Goal: Information Seeking & Learning: Understand process/instructions

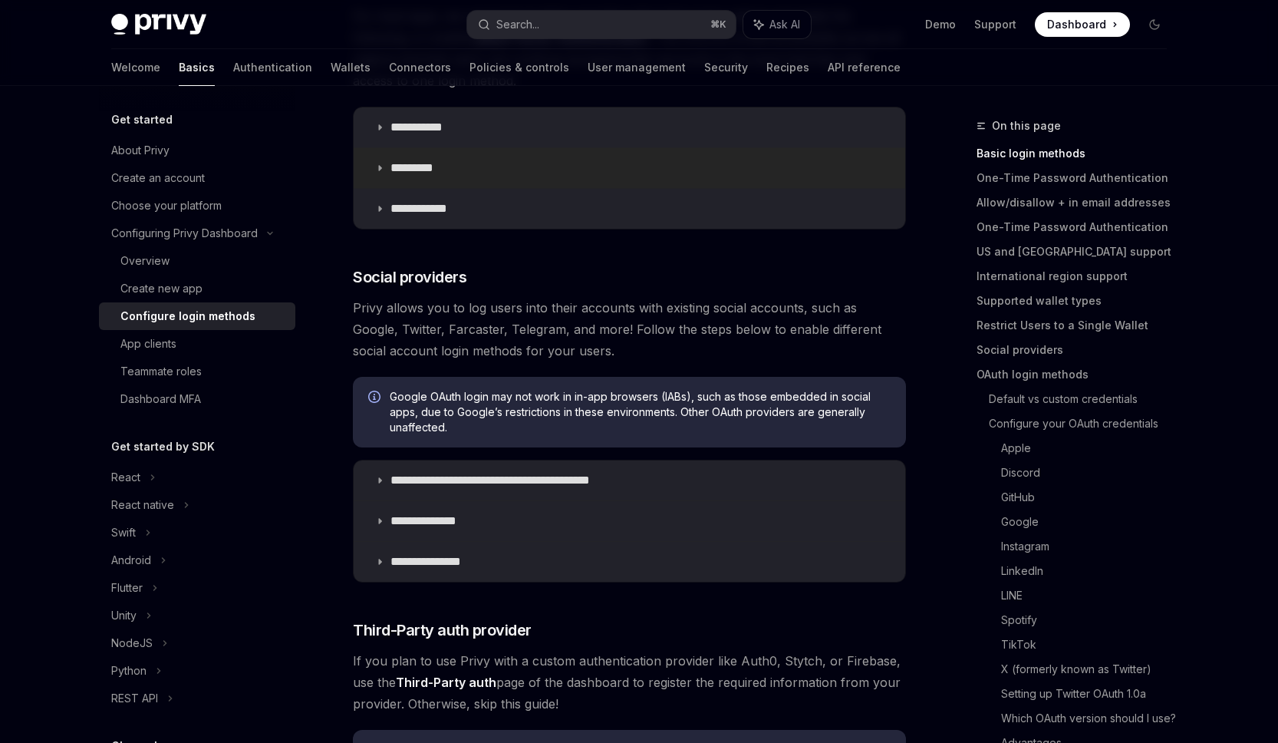
scroll to position [385, 0]
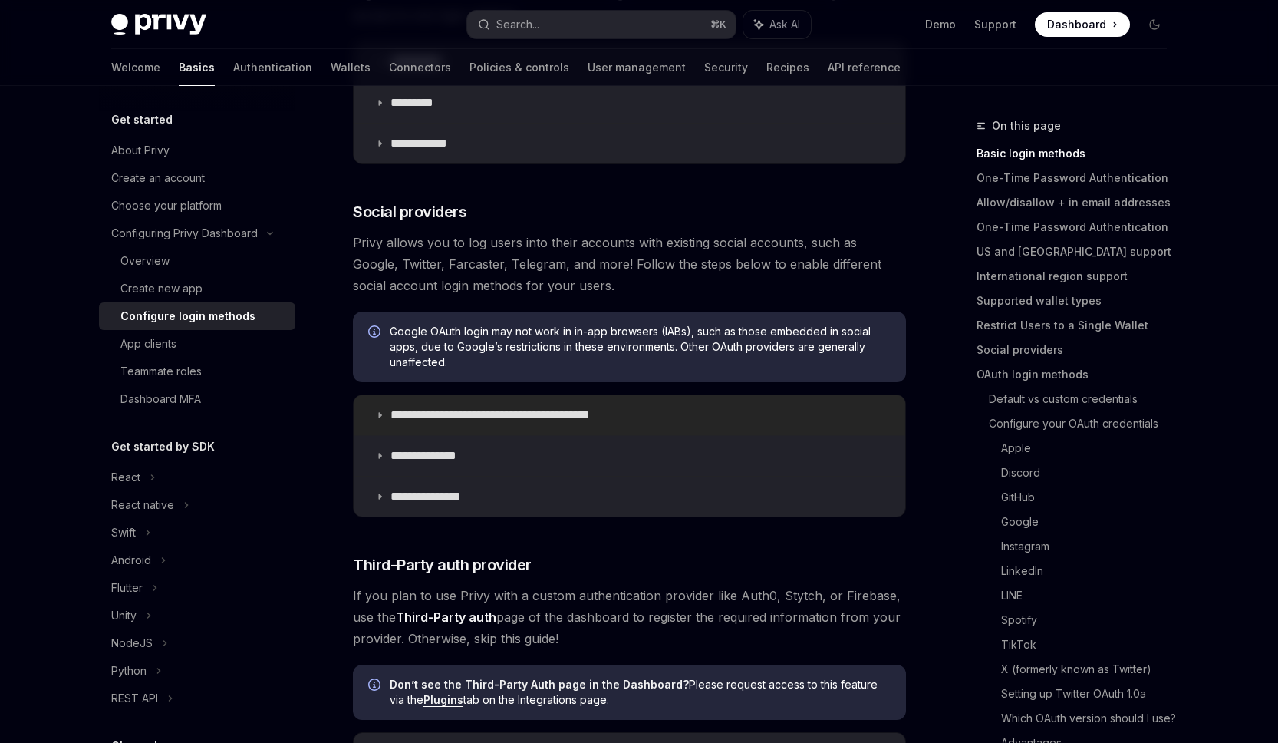
click at [555, 406] on summary "**********" at bounding box center [630, 415] width 552 height 40
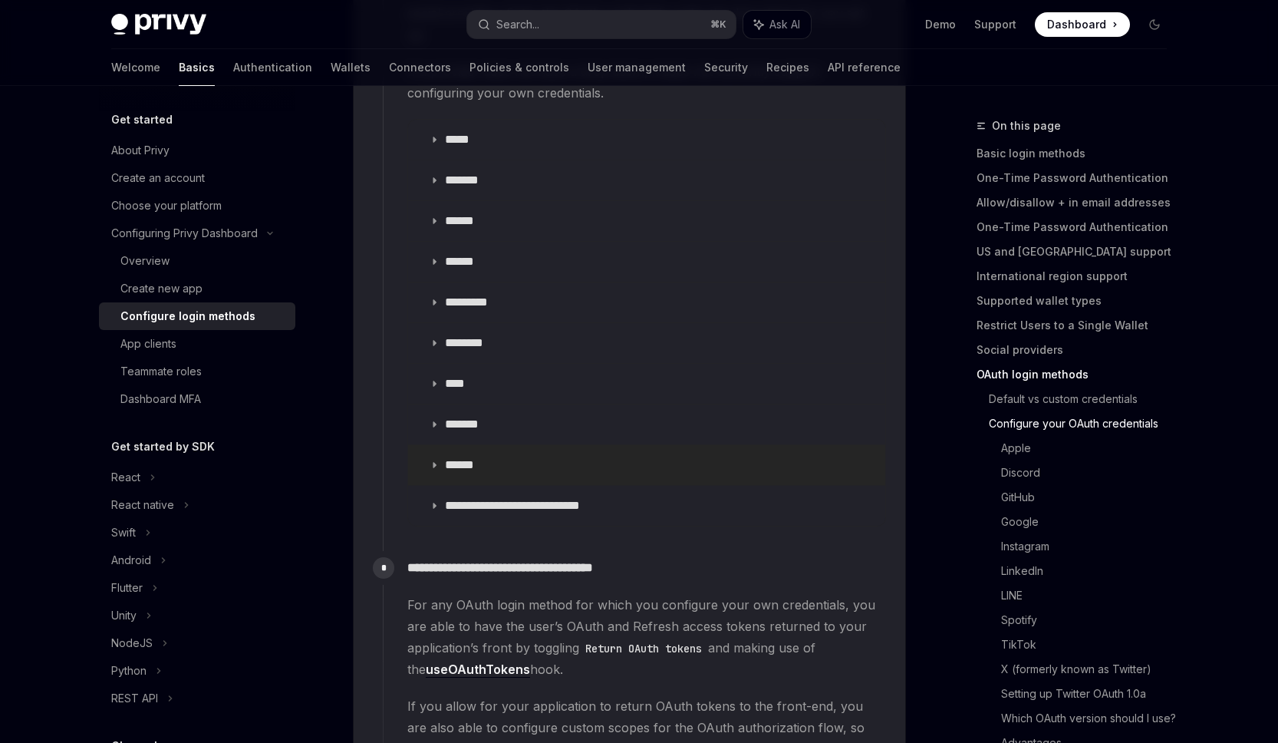
scroll to position [1870, 0]
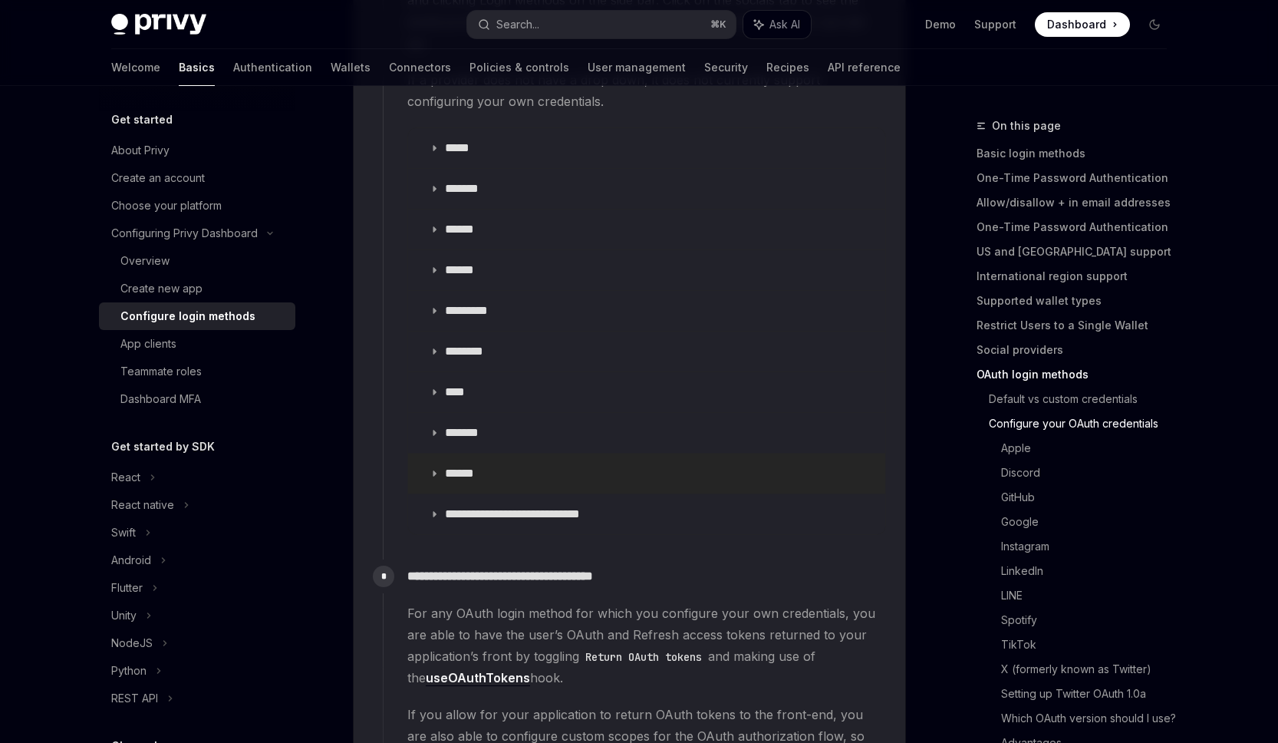
click at [550, 453] on summary "******" at bounding box center [646, 473] width 477 height 40
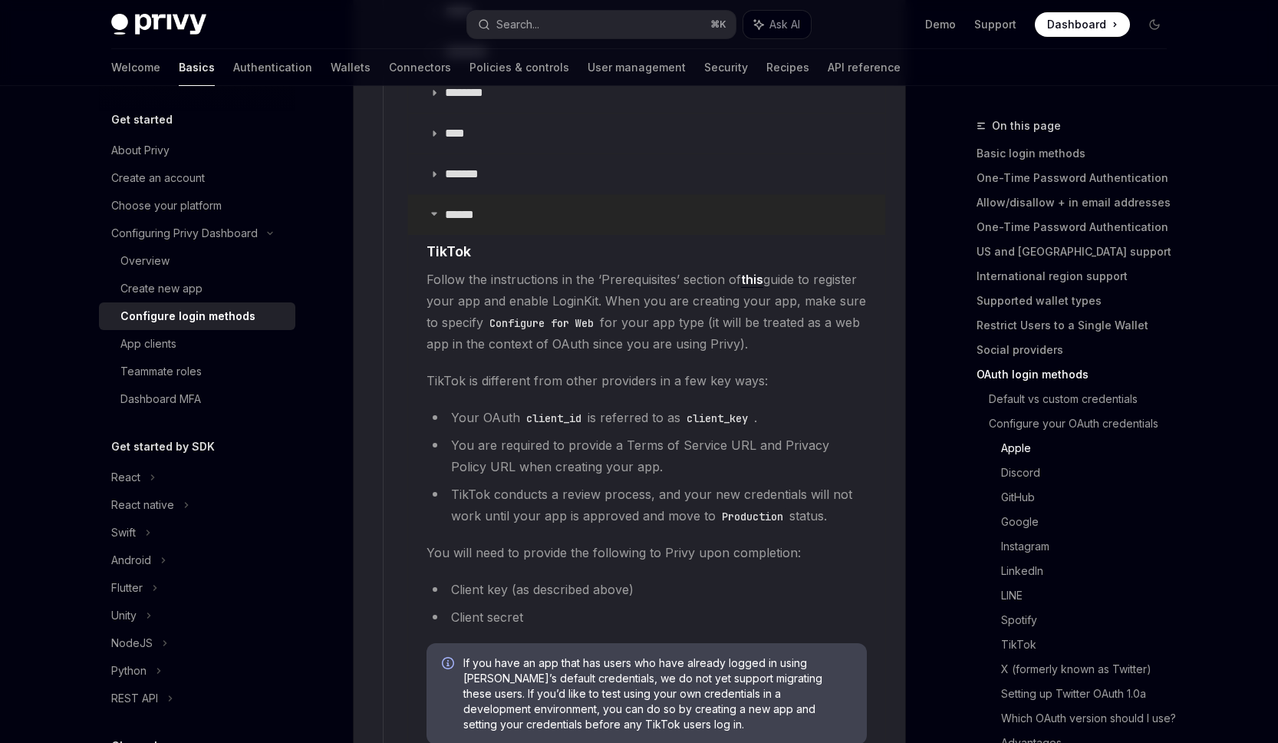
scroll to position [2256, 0]
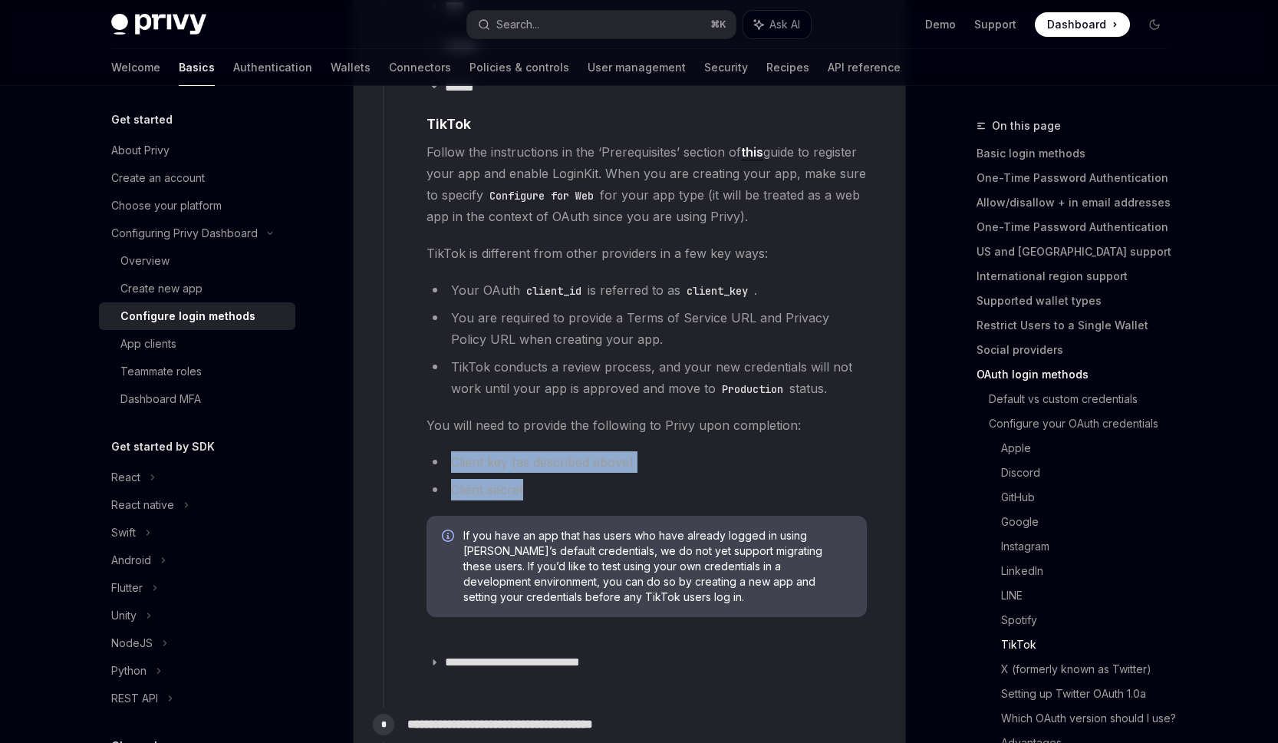
drag, startPoint x: 536, startPoint y: 468, endPoint x: 447, endPoint y: 440, distance: 93.2
click at [447, 451] on ul "Client key (as described above) Client secret" at bounding box center [647, 475] width 440 height 49
copy ul "Client key (as described above) Client secret"
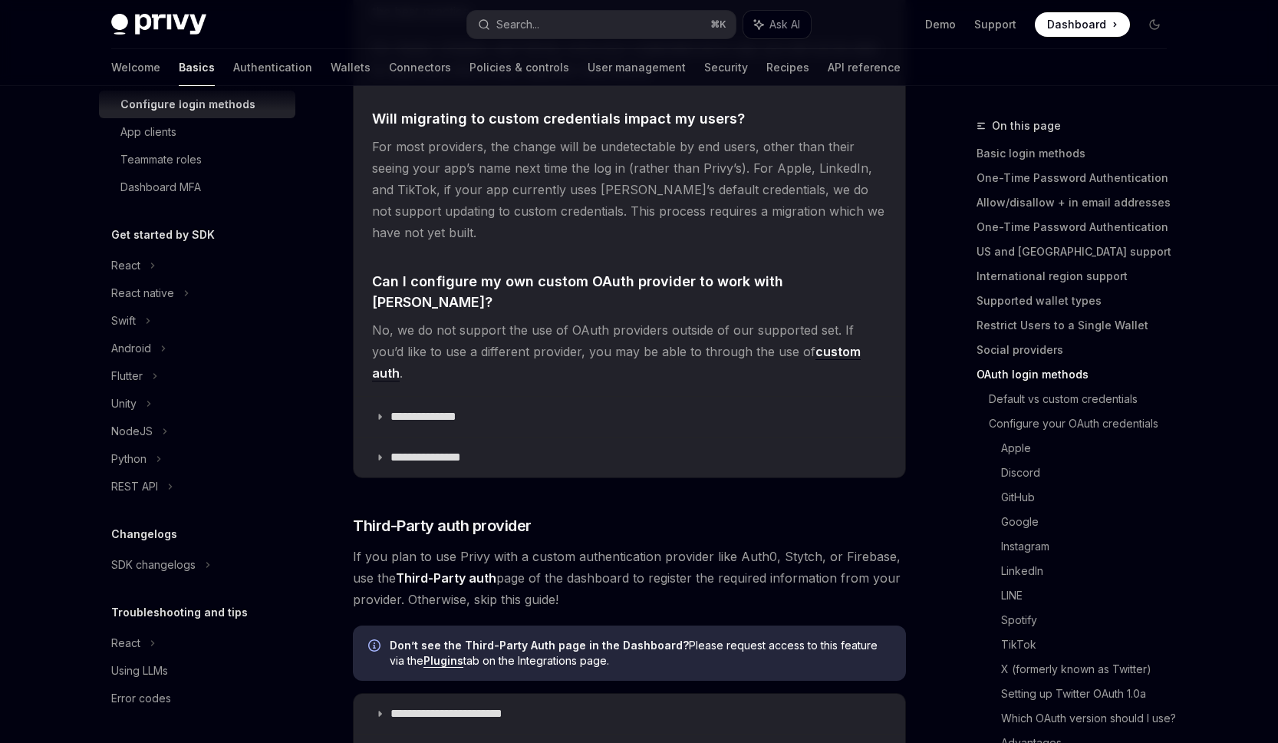
scroll to position [4001, 0]
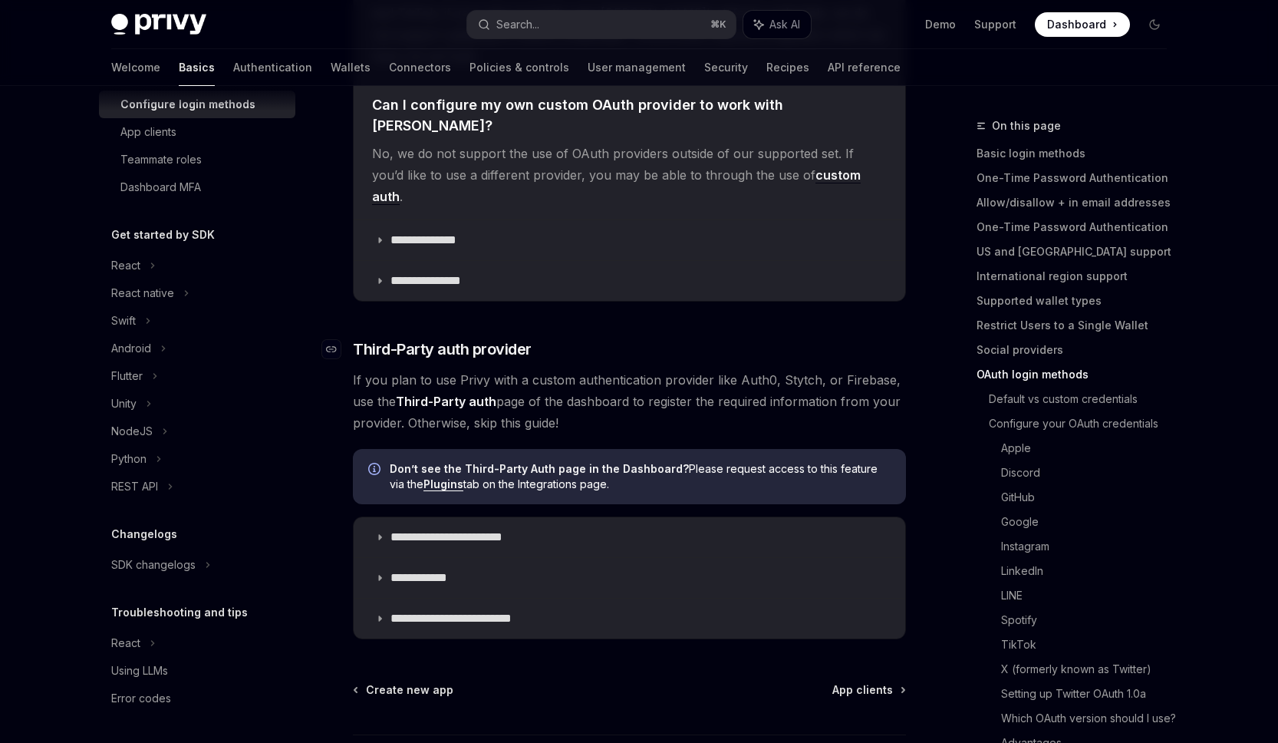
click at [538, 338] on h3 "​ Third-Party auth provider" at bounding box center [629, 348] width 553 height 21
drag, startPoint x: 559, startPoint y: 246, endPoint x: 354, endPoint y: 241, distance: 204.9
click at [354, 338] on h3 "​ Third-Party auth provider" at bounding box center [629, 348] width 553 height 21
copy span "Third-Party auth provider"
